Goal: Check status: Check status

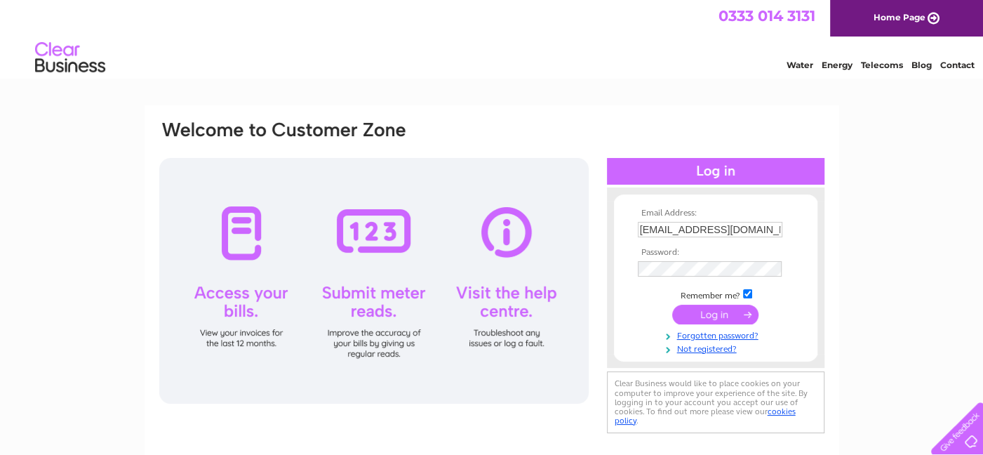
click at [686, 309] on input "submit" at bounding box center [715, 315] width 86 height 20
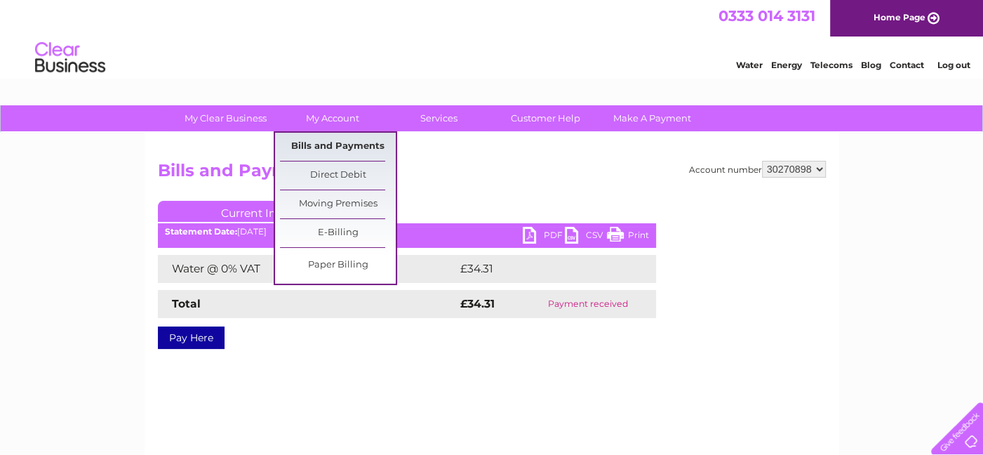
click at [335, 152] on link "Bills and Payments" at bounding box center [338, 147] width 116 height 28
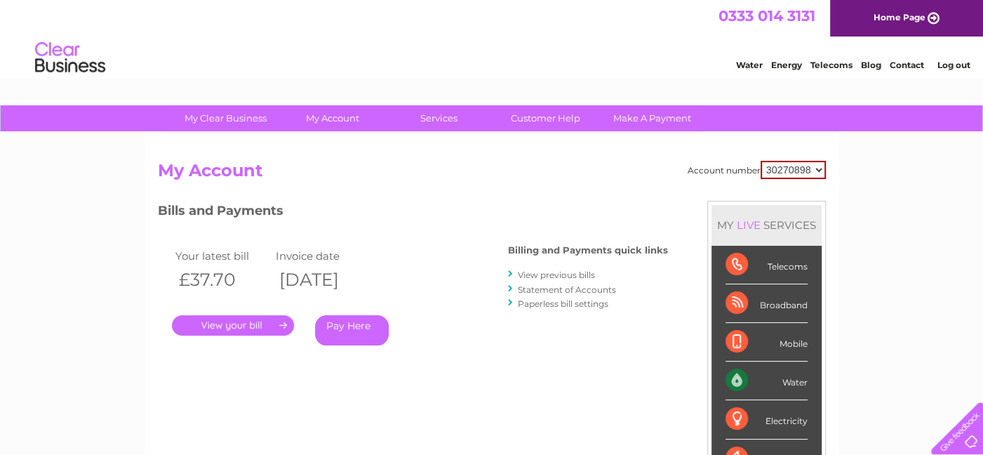
click at [233, 320] on link "." at bounding box center [233, 325] width 122 height 20
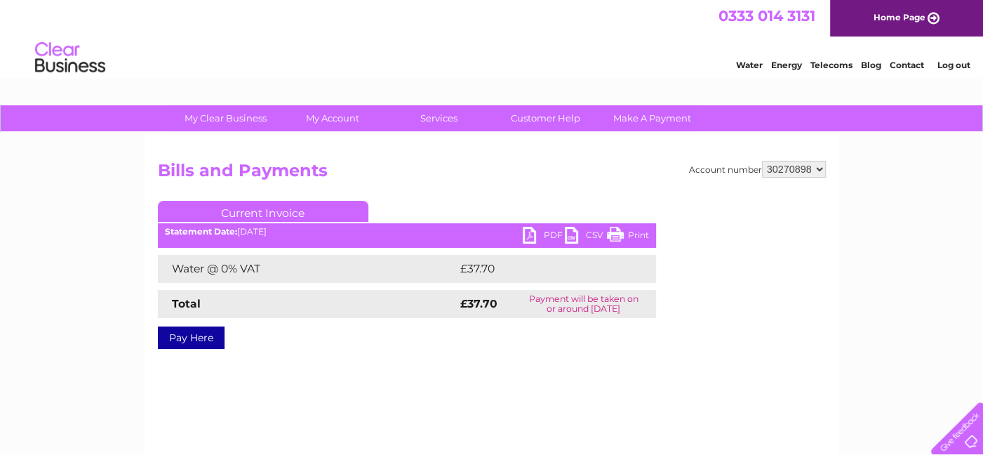
click at [539, 231] on link "PDF" at bounding box center [544, 237] width 42 height 20
